Goal: Information Seeking & Learning: Learn about a topic

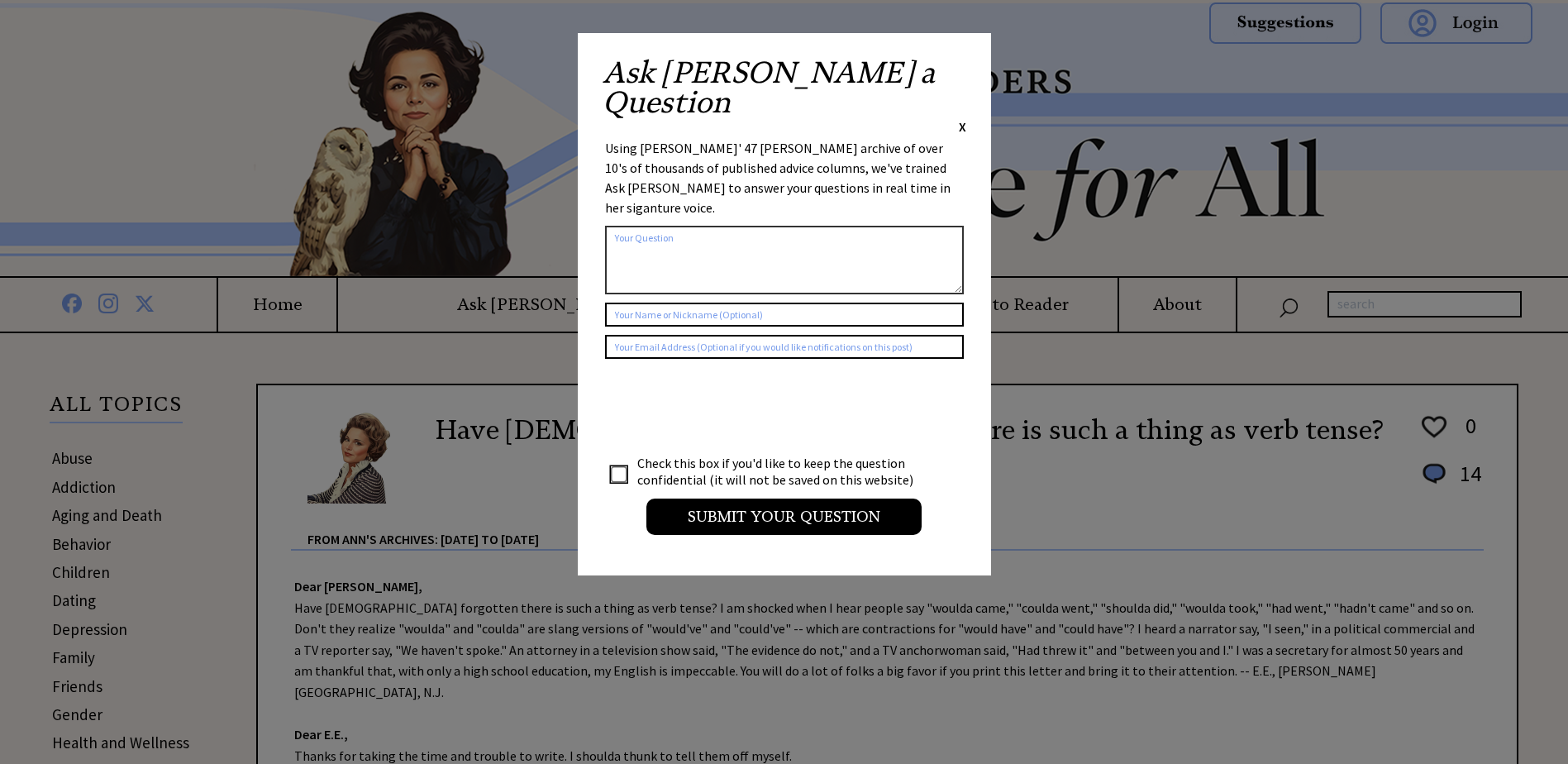
click at [959, 118] on span "X" at bounding box center [963, 126] width 8 height 17
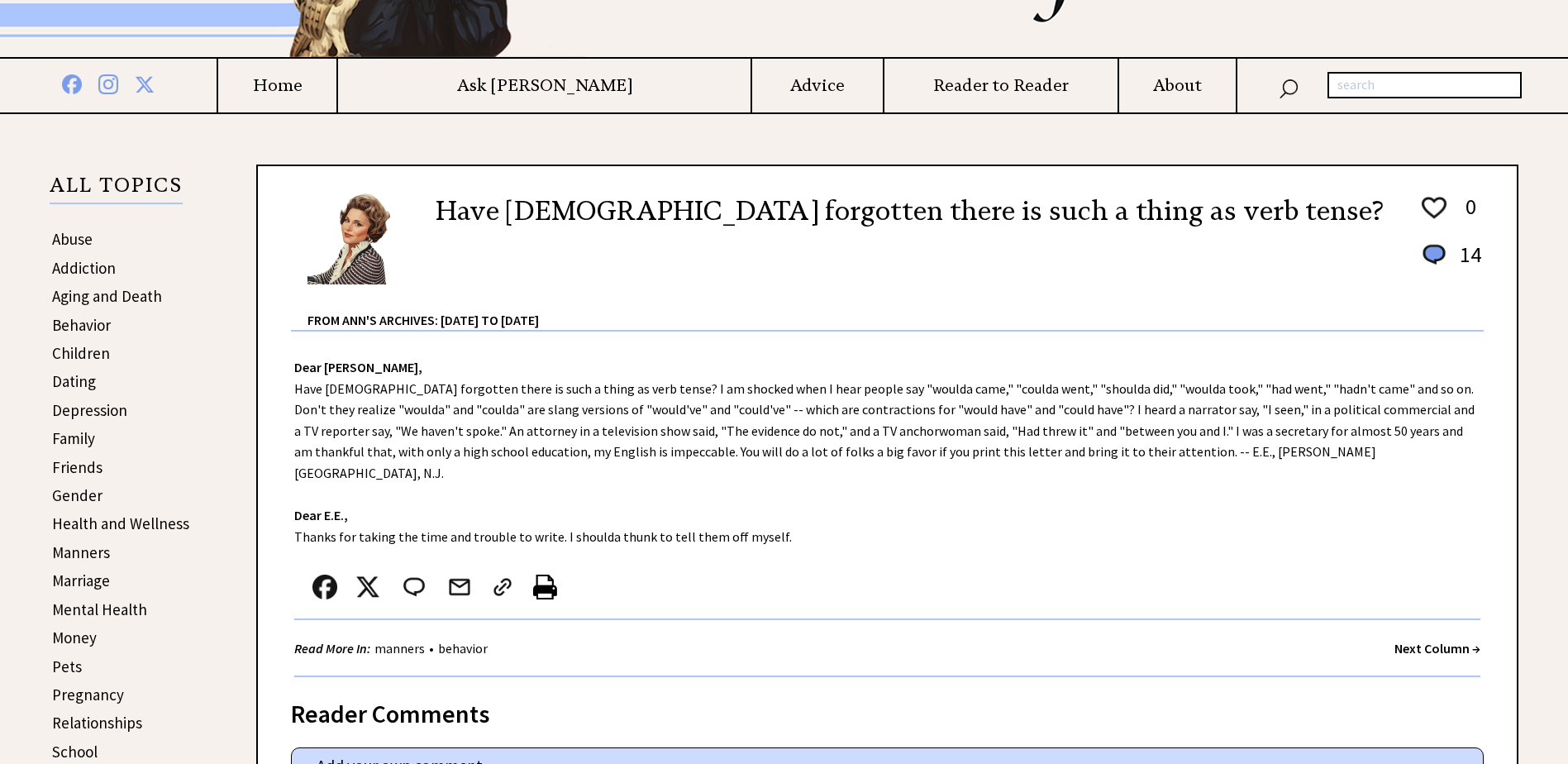
scroll to position [165, 0]
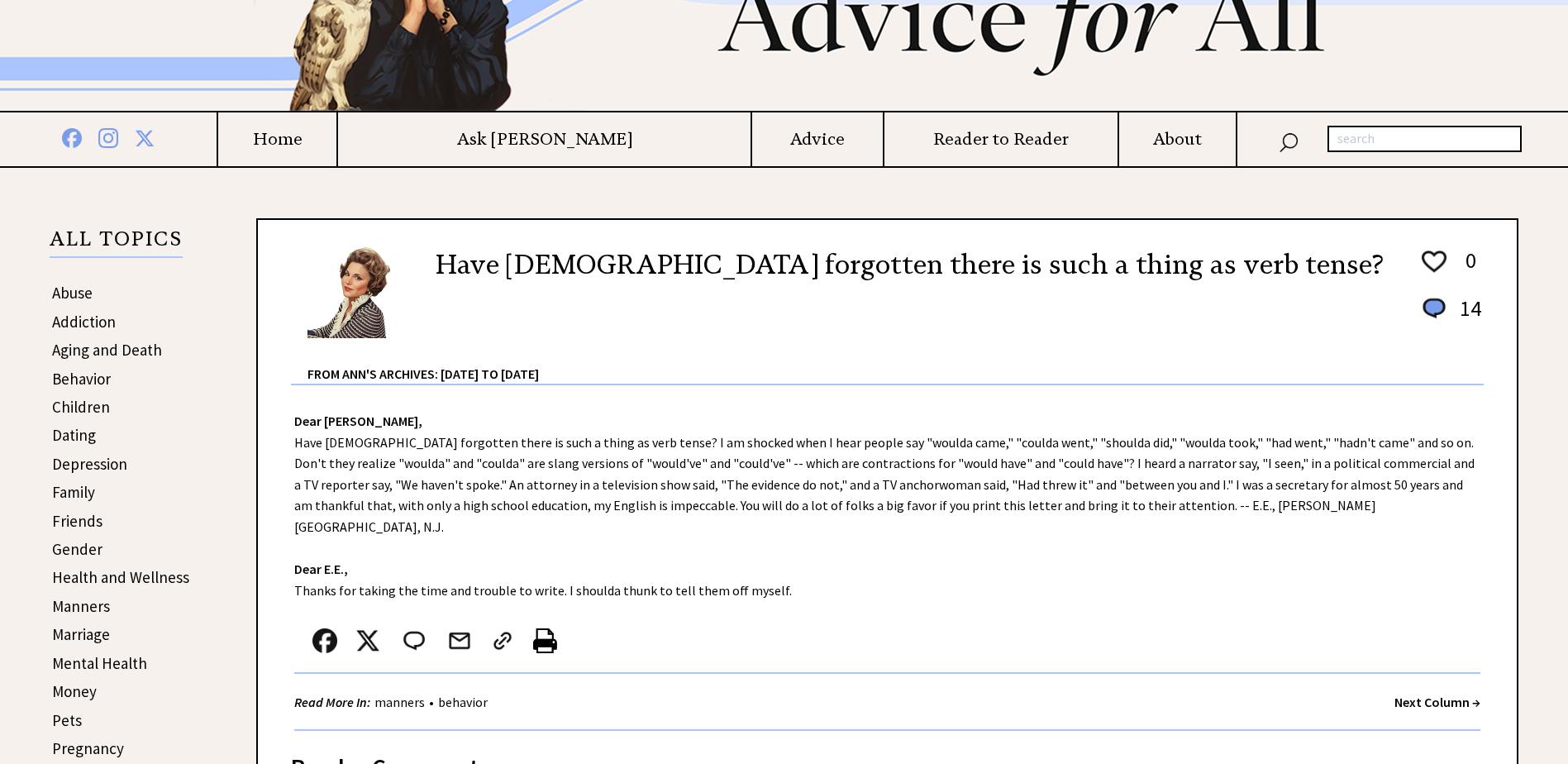
click at [72, 295] on link "Abuse" at bounding box center [71, 292] width 40 height 20
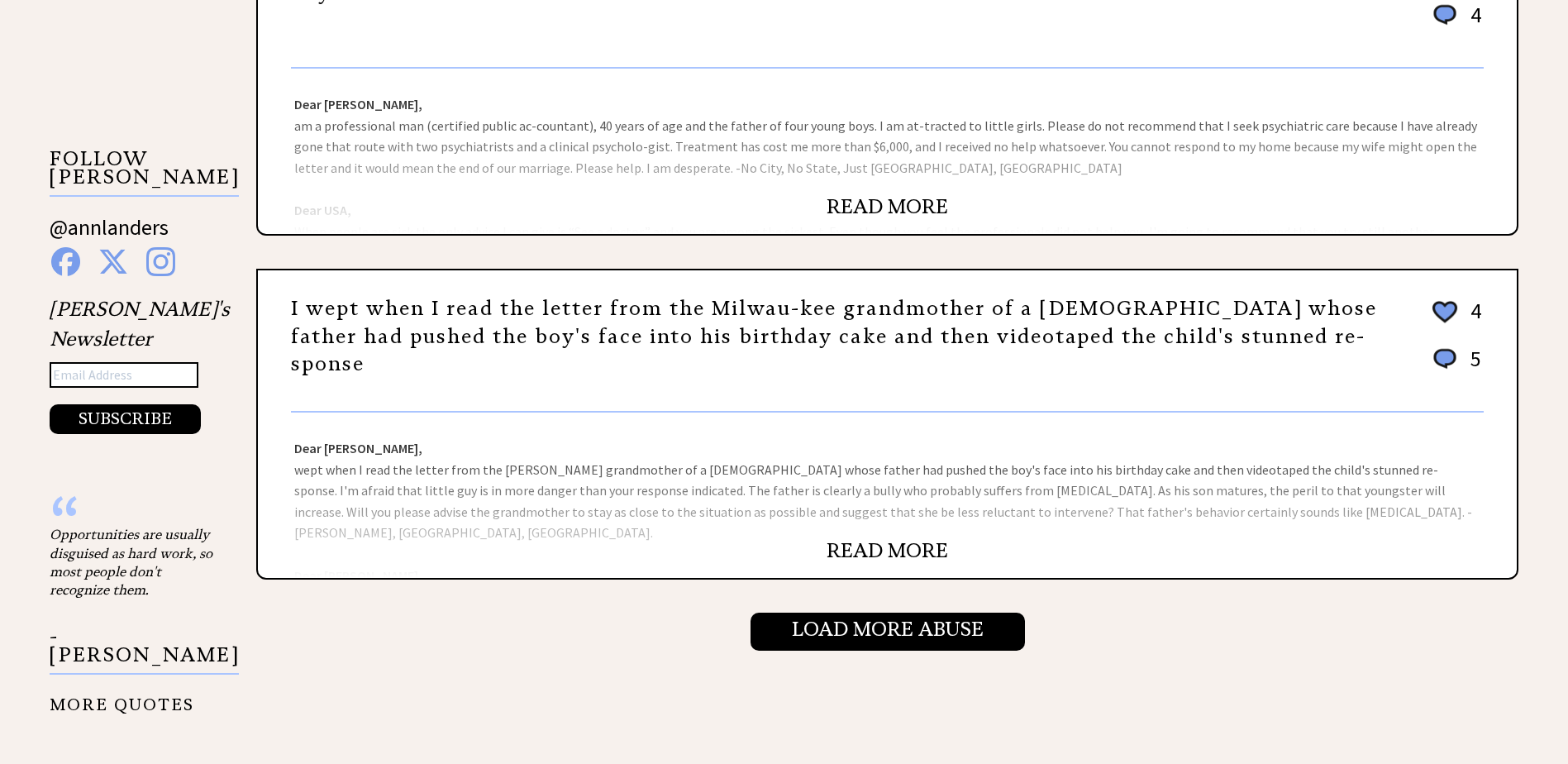
scroll to position [1570, 0]
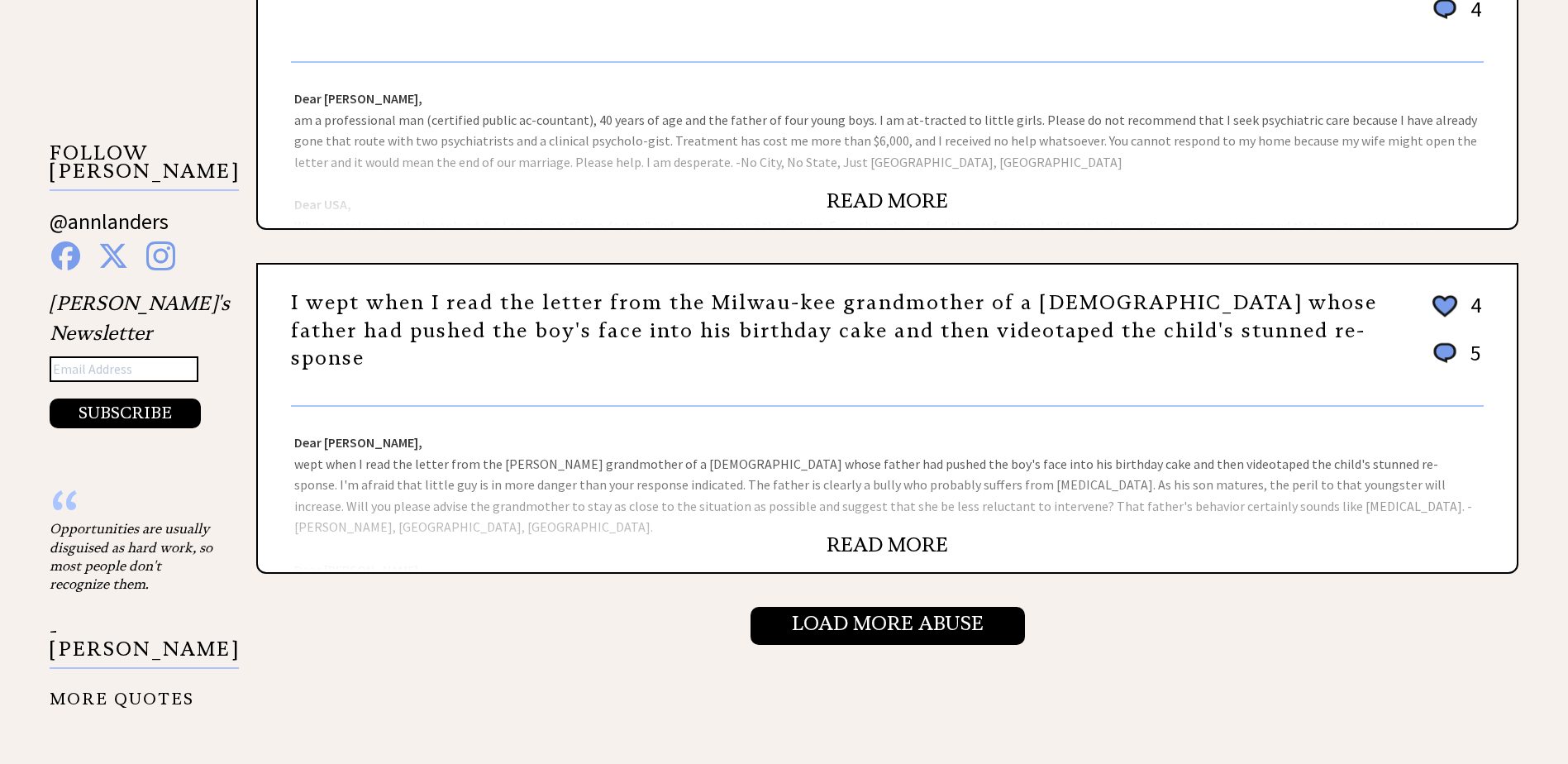
click at [877, 527] on div "Dear Ann Landers, wept when I read the letter from the Milwau-kee grandmother o…" at bounding box center [888, 489] width 1260 height 165
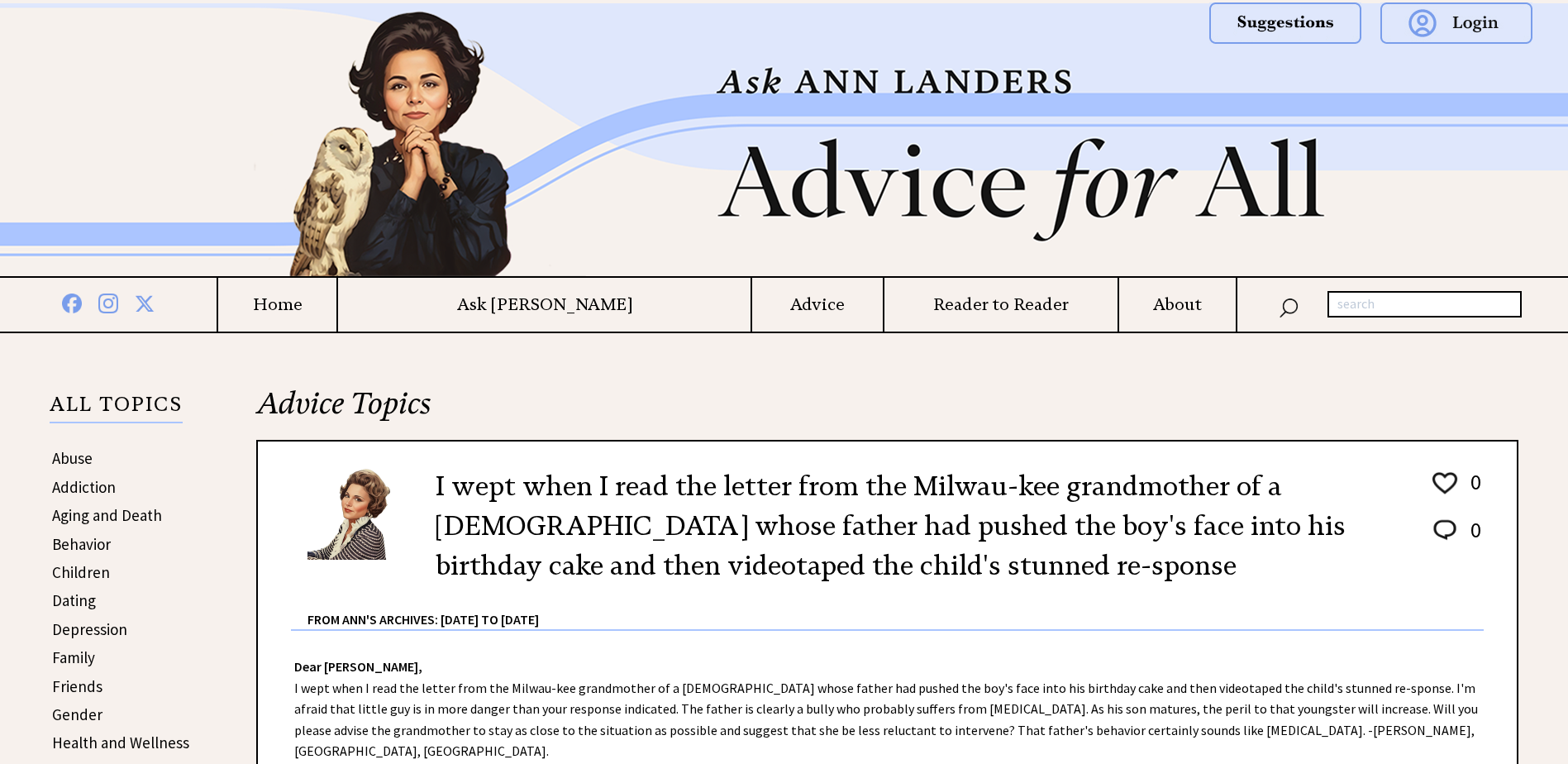
click at [880, 531] on h2 "I wept when I read the letter from the Milwau-kee grandmother of a [DEMOGRAPHIC…" at bounding box center [920, 525] width 970 height 119
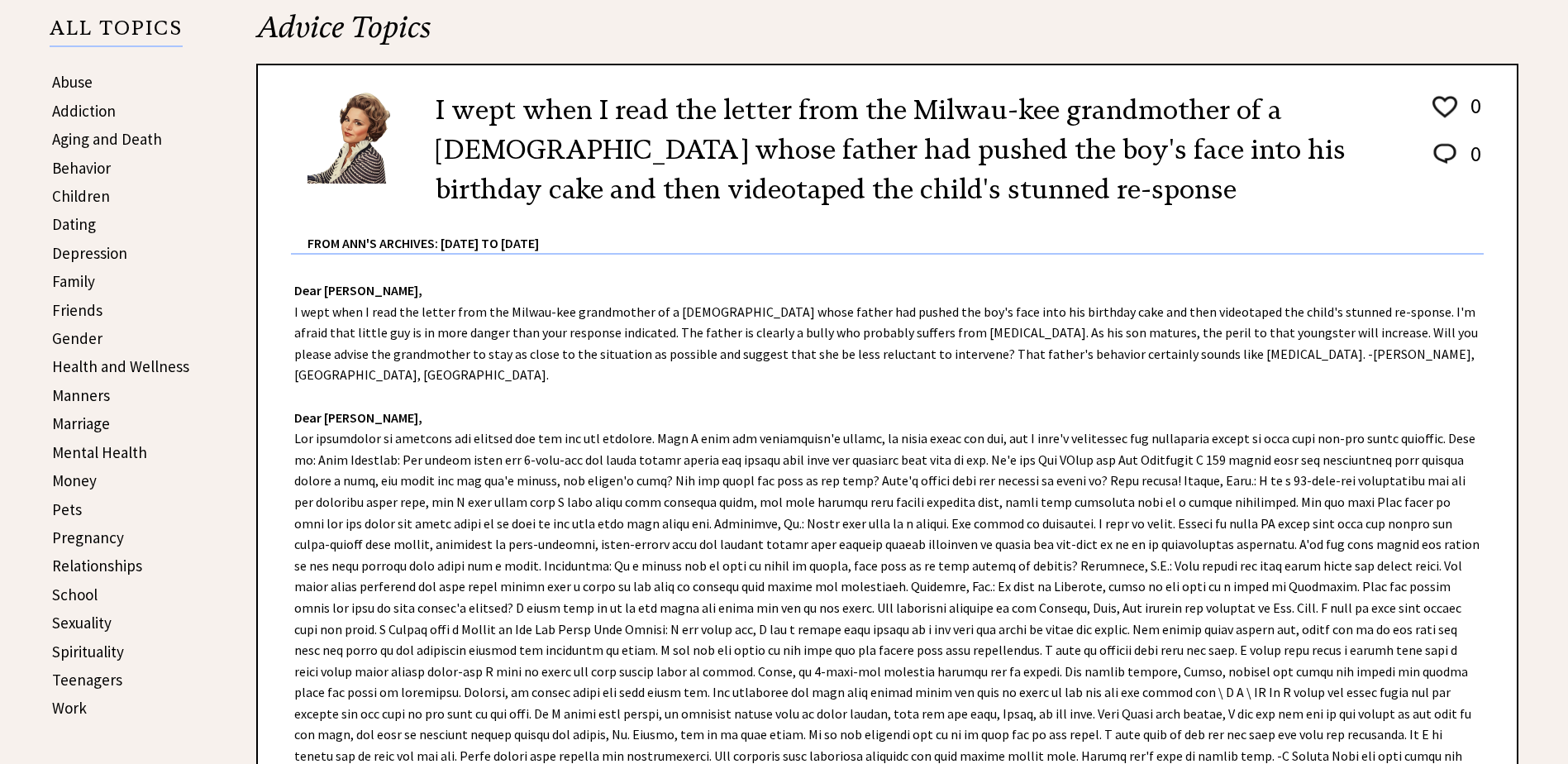
scroll to position [413, 0]
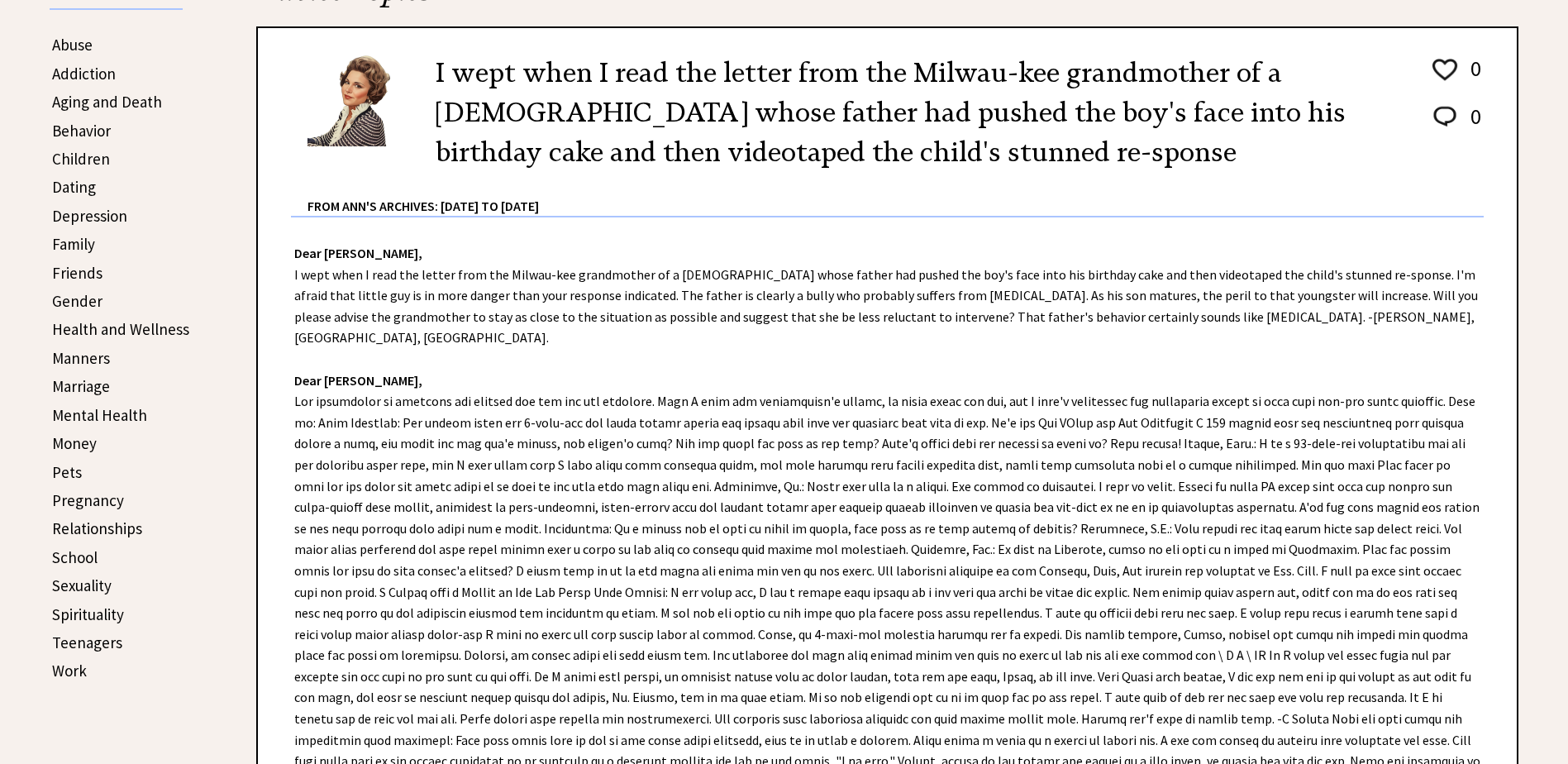
drag, startPoint x: 880, startPoint y: 531, endPoint x: 720, endPoint y: 458, distance: 175.9
click at [720, 458] on div "Dear [PERSON_NAME], I wept when I read the letter from the [PERSON_NAME] grandm…" at bounding box center [888, 588] width 1260 height 742
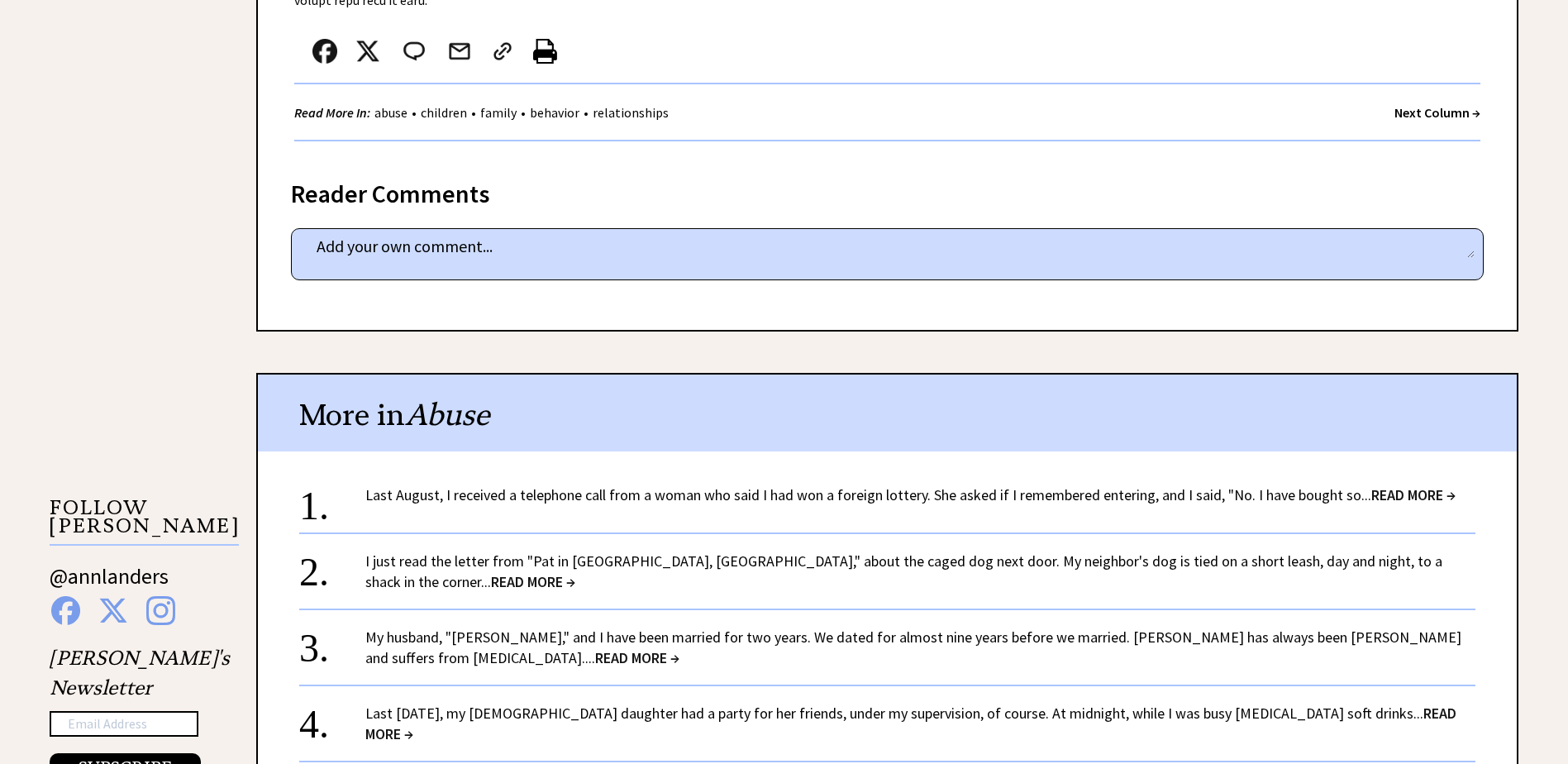
scroll to position [1239, 0]
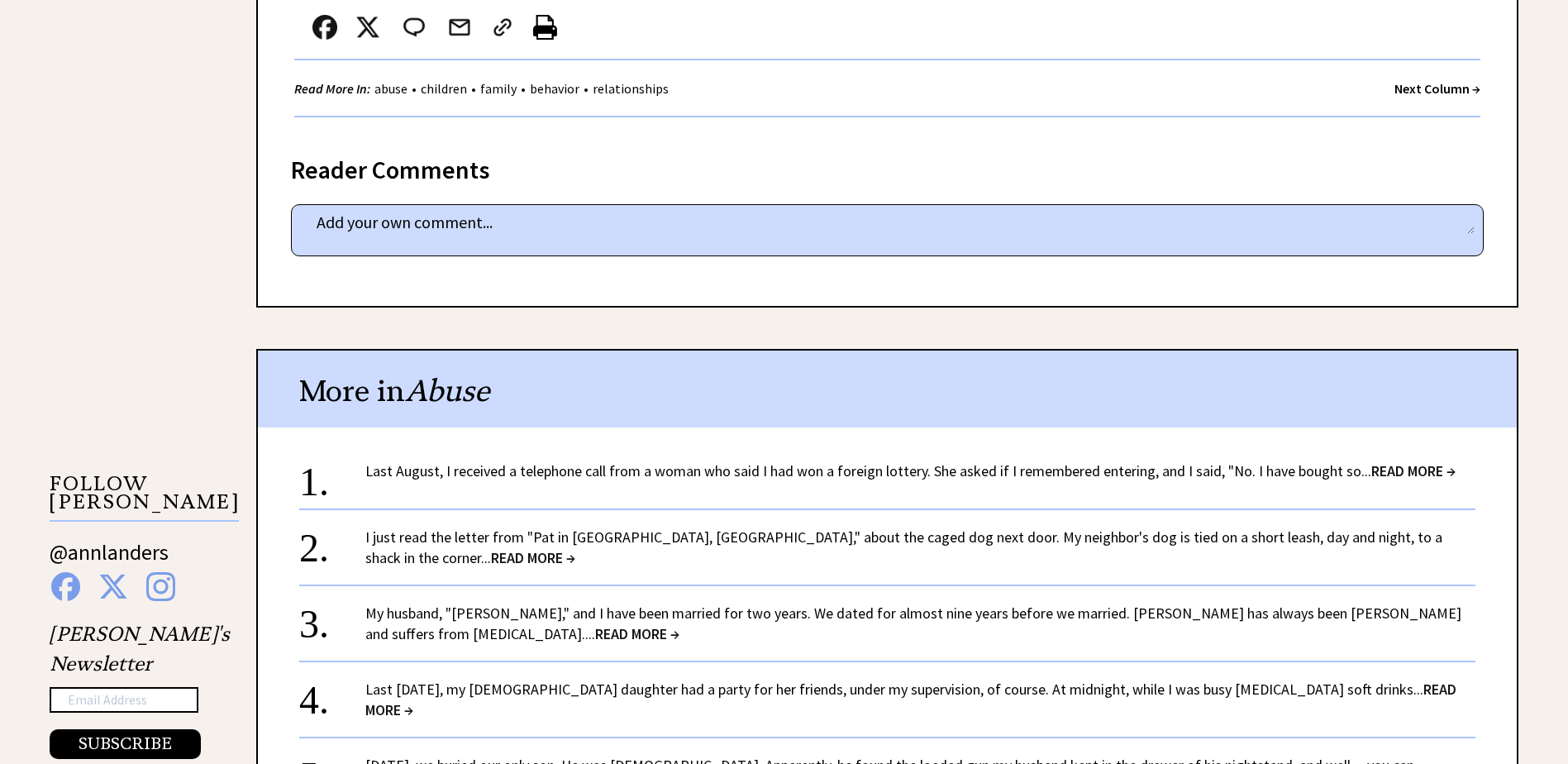
click at [103, 538] on link "@annlanders" at bounding box center [110, 560] width 119 height 44
